Goal: Task Accomplishment & Management: Use online tool/utility

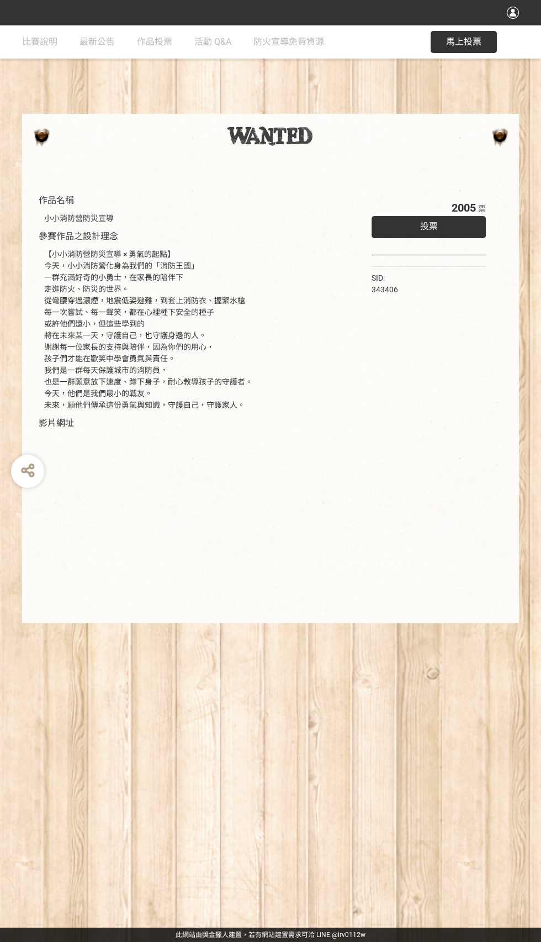
click at [429, 227] on span "投票" at bounding box center [429, 226] width 18 height 10
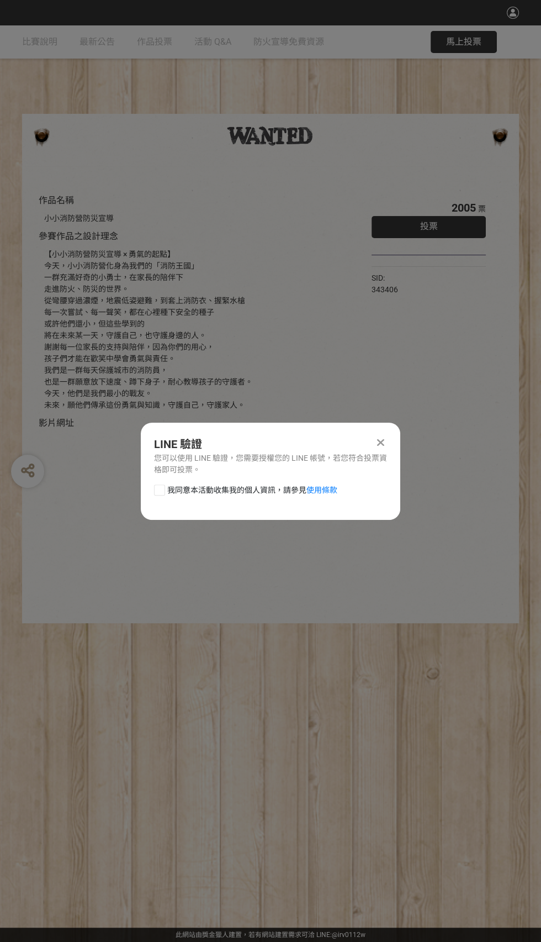
click at [154, 492] on div "我同意本活動收集我的個人資訊，請參見 使用條款" at bounding box center [271, 495] width 260 height 22
click at [159, 489] on div at bounding box center [159, 489] width 11 height 11
checkbox input "true"
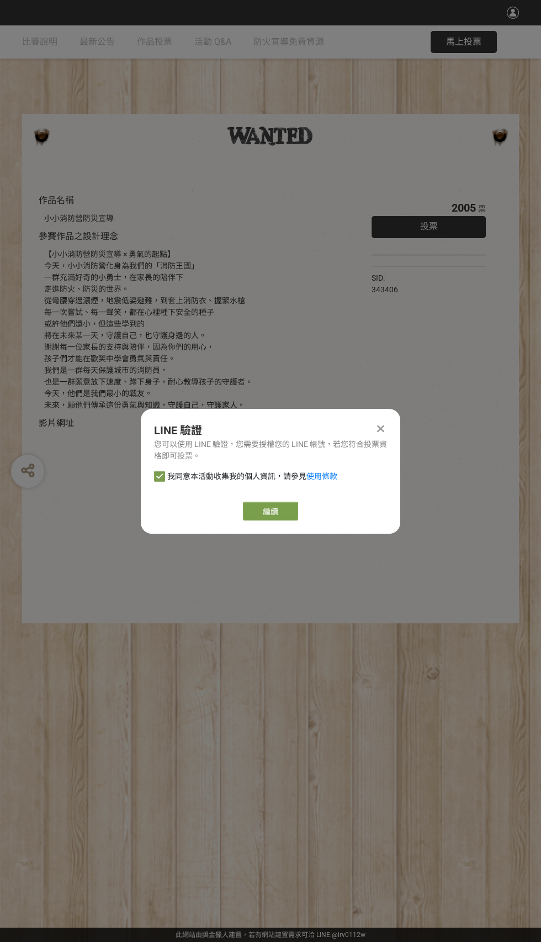
click at [289, 515] on link "繼續" at bounding box center [270, 510] width 55 height 19
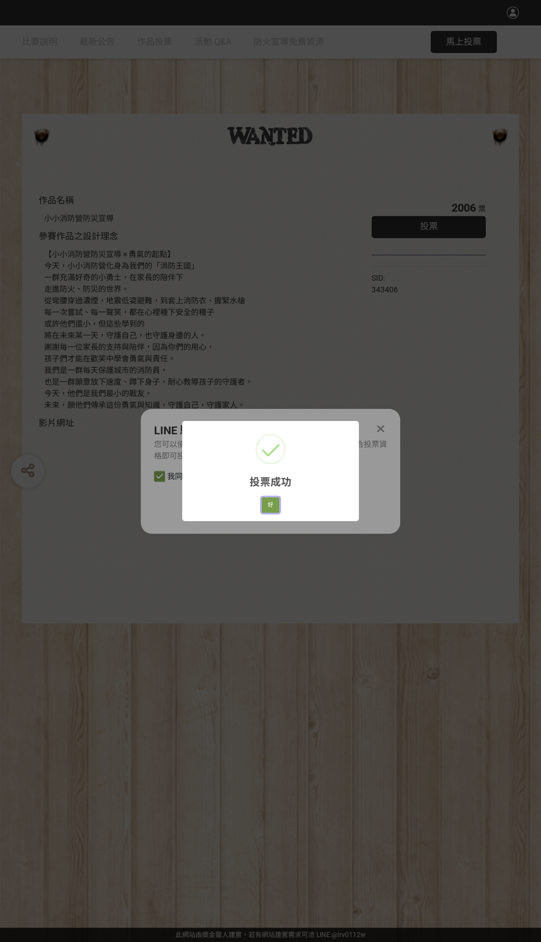
click at [277, 511] on button "好" at bounding box center [271, 504] width 18 height 15
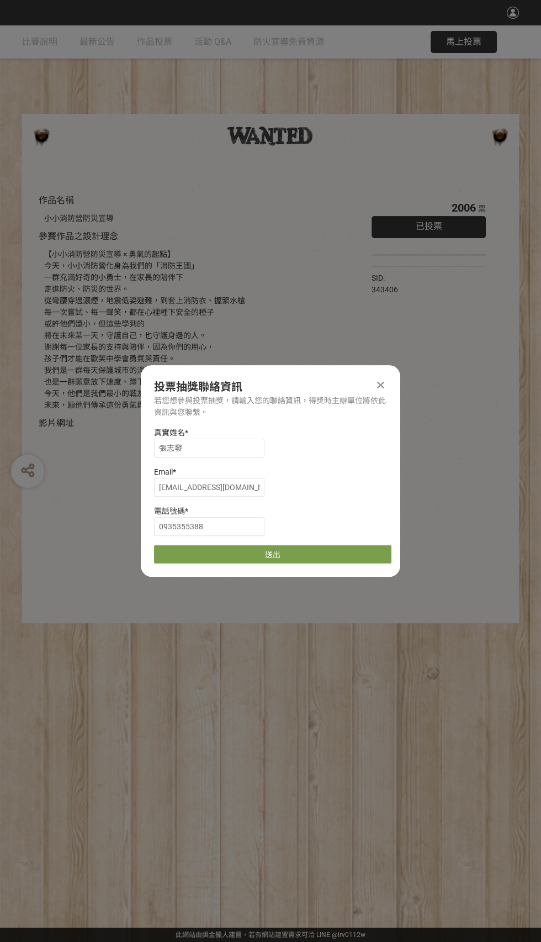
click at [283, 558] on button "送出" at bounding box center [272, 554] width 237 height 19
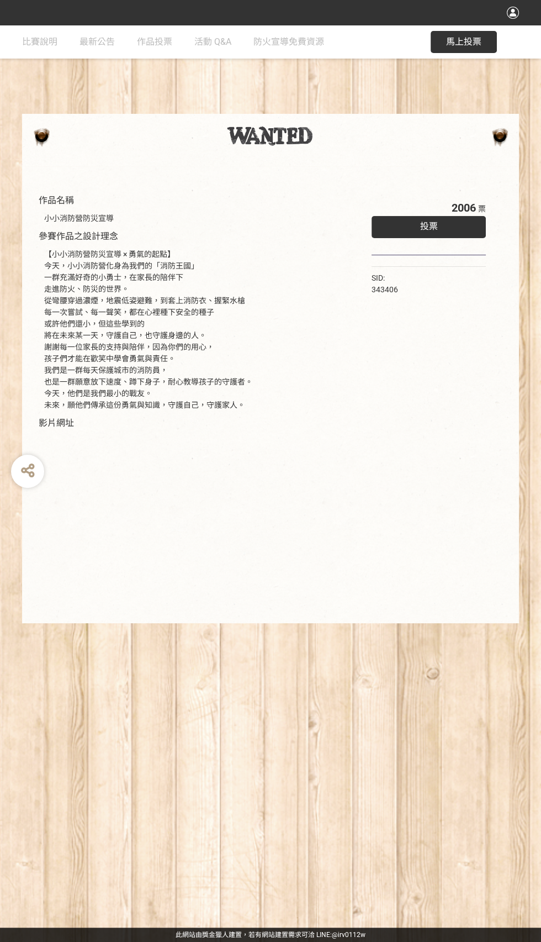
click at [441, 234] on div "投票" at bounding box center [429, 227] width 114 height 22
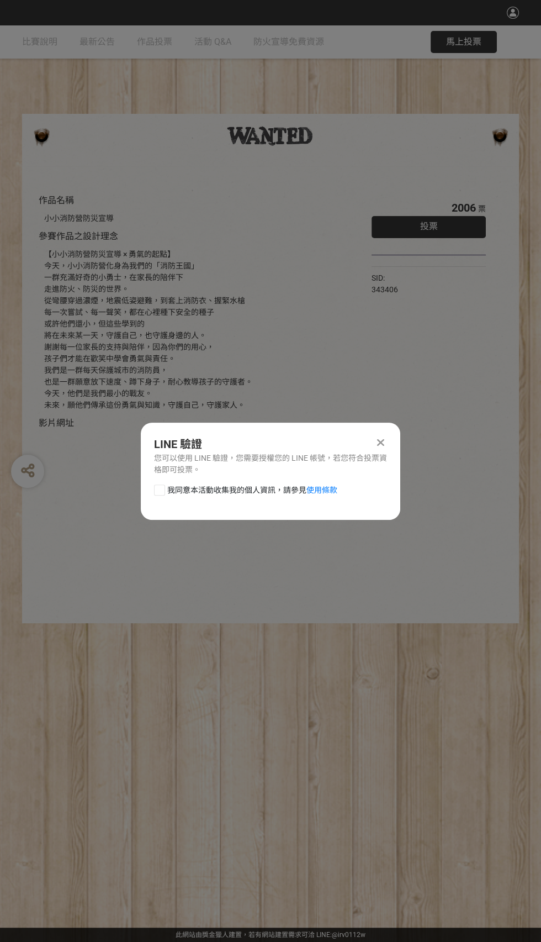
click at [162, 492] on div at bounding box center [159, 489] width 11 height 11
checkbox input "true"
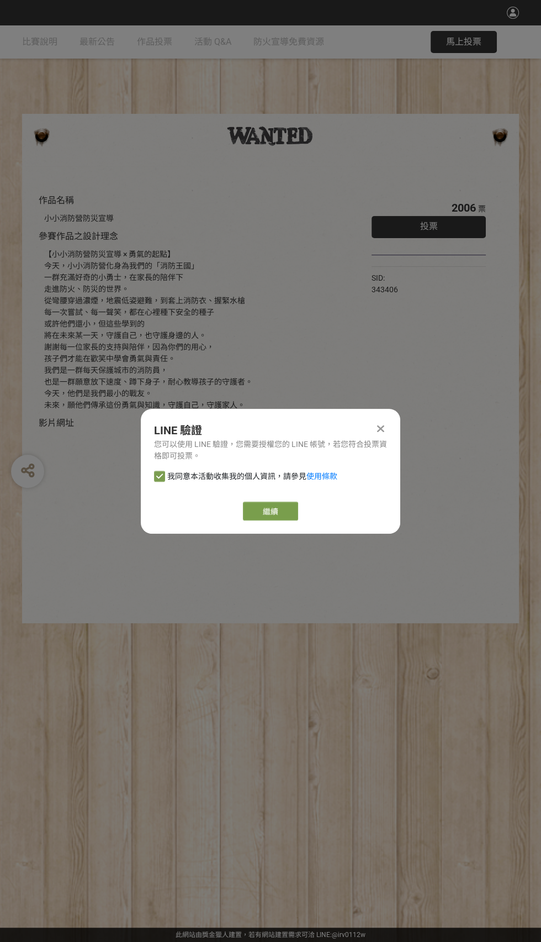
click at [274, 514] on button "繼續" at bounding box center [270, 510] width 55 height 19
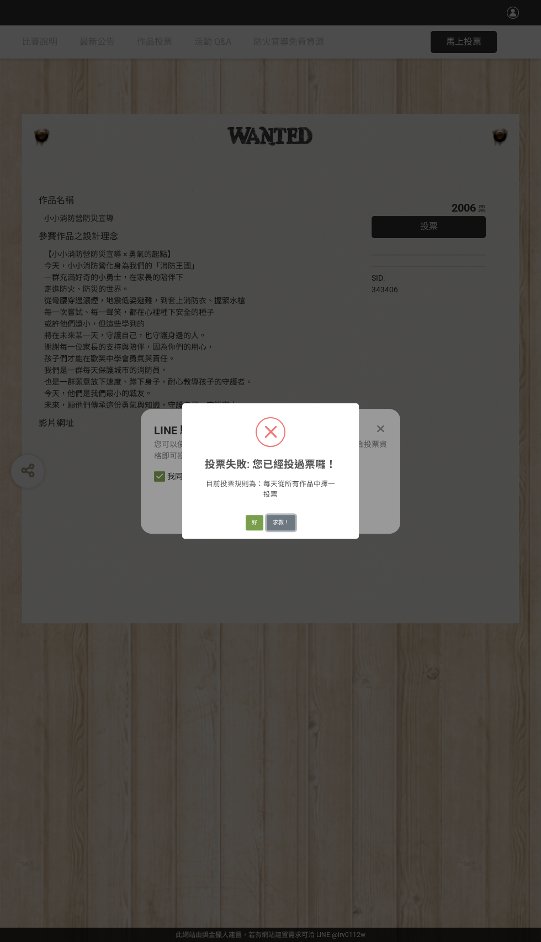
click at [279, 522] on button "求救！" at bounding box center [281, 522] width 29 height 15
